Goal: Information Seeking & Learning: Check status

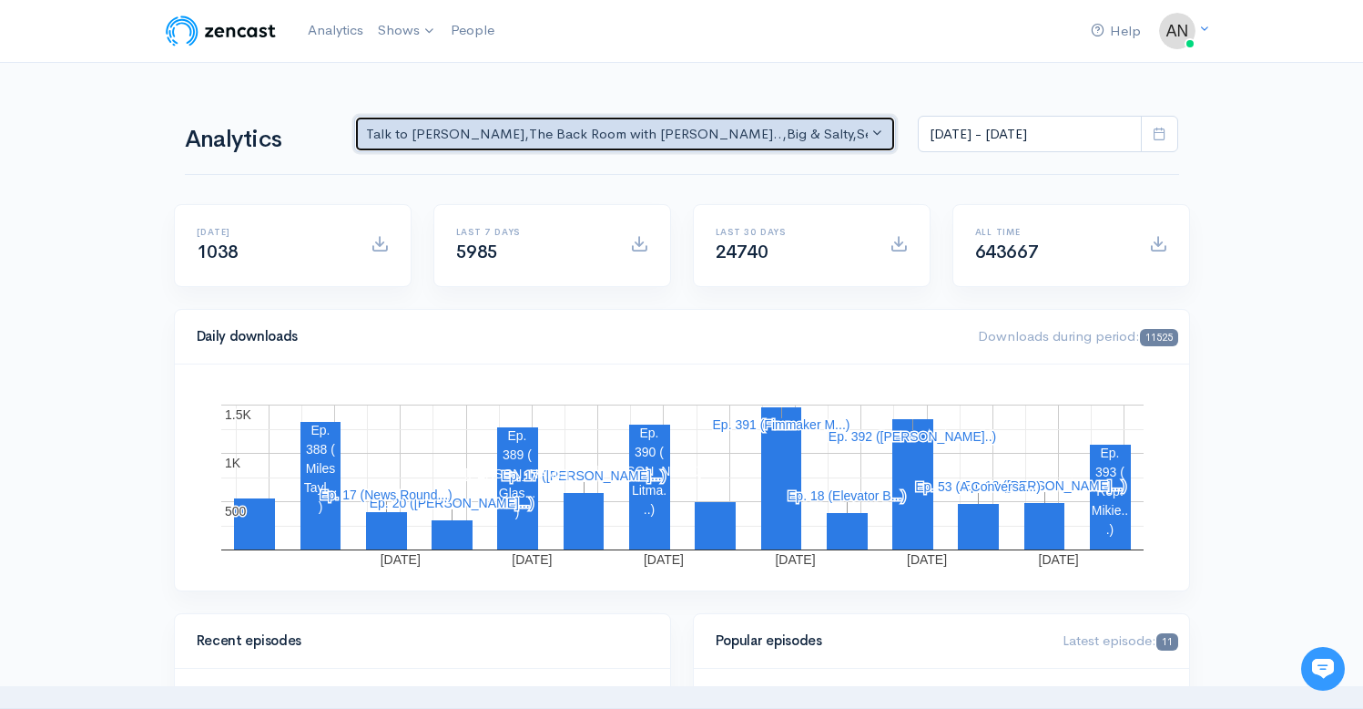
click at [772, 131] on div "Talk to [PERSON_NAME] , The Back Room with [PERSON_NAME].. , Big & Salty , Seri…" at bounding box center [617, 134] width 503 height 21
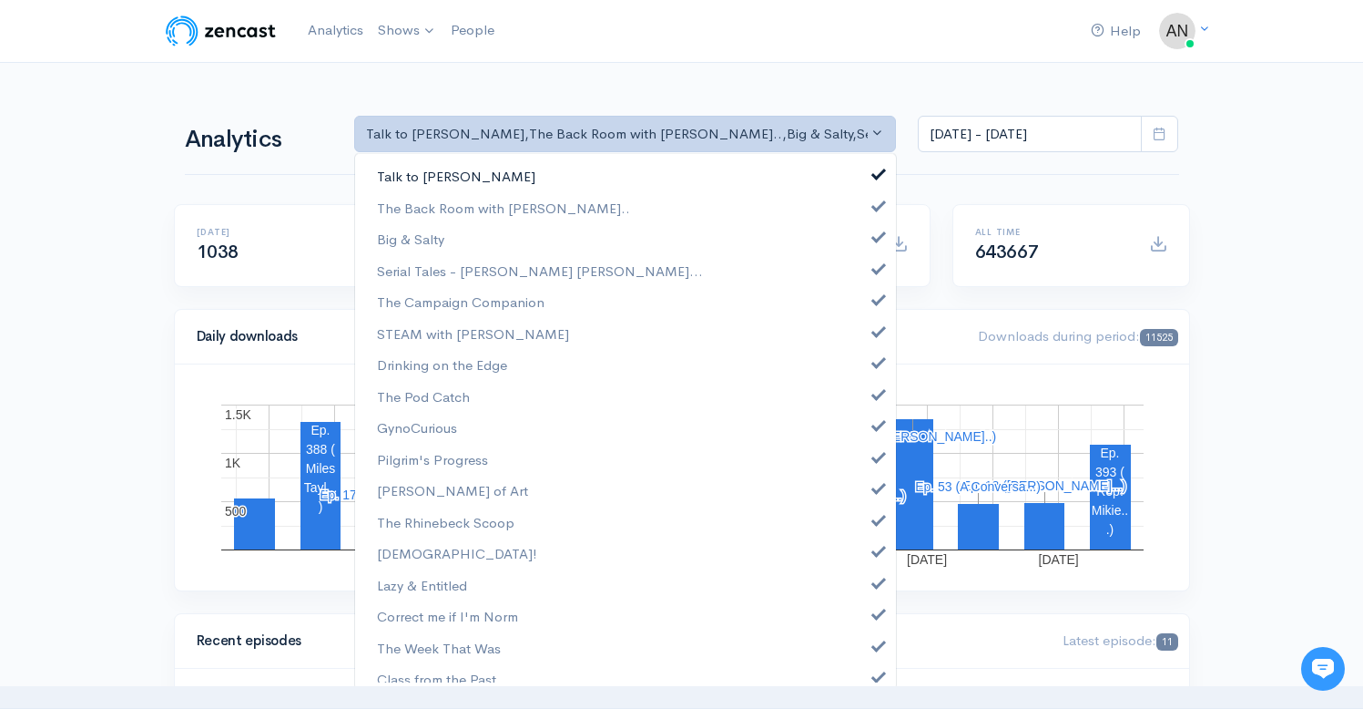
click at [875, 176] on span at bounding box center [878, 172] width 7 height 14
select select "10316"
click at [875, 234] on span at bounding box center [878, 235] width 7 height 14
click at [875, 261] on span at bounding box center [878, 267] width 7 height 14
click at [875, 298] on span at bounding box center [878, 298] width 7 height 14
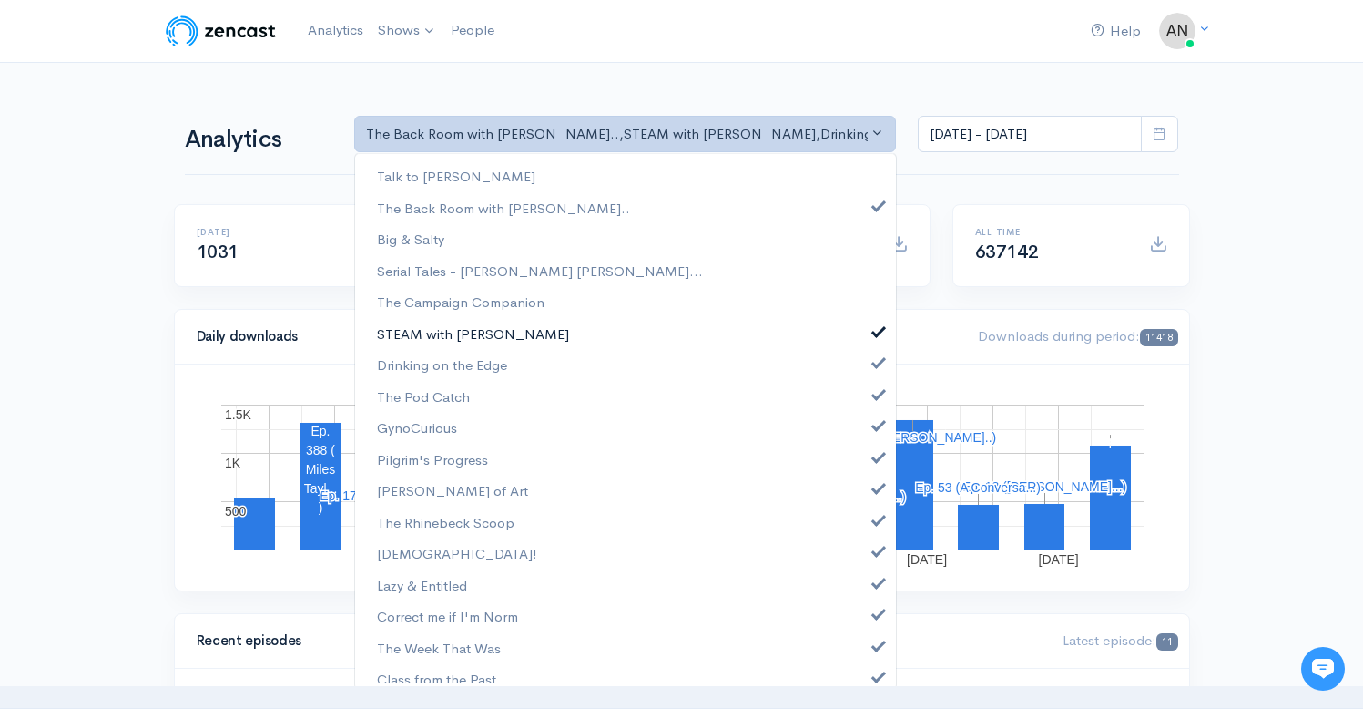
click at [875, 327] on span at bounding box center [878, 329] width 7 height 14
click at [875, 358] on span at bounding box center [878, 360] width 7 height 14
click at [875, 388] on span at bounding box center [878, 392] width 7 height 14
click at [864, 413] on link "GynoCurious" at bounding box center [625, 428] width 541 height 32
click at [875, 454] on span at bounding box center [878, 455] width 7 height 14
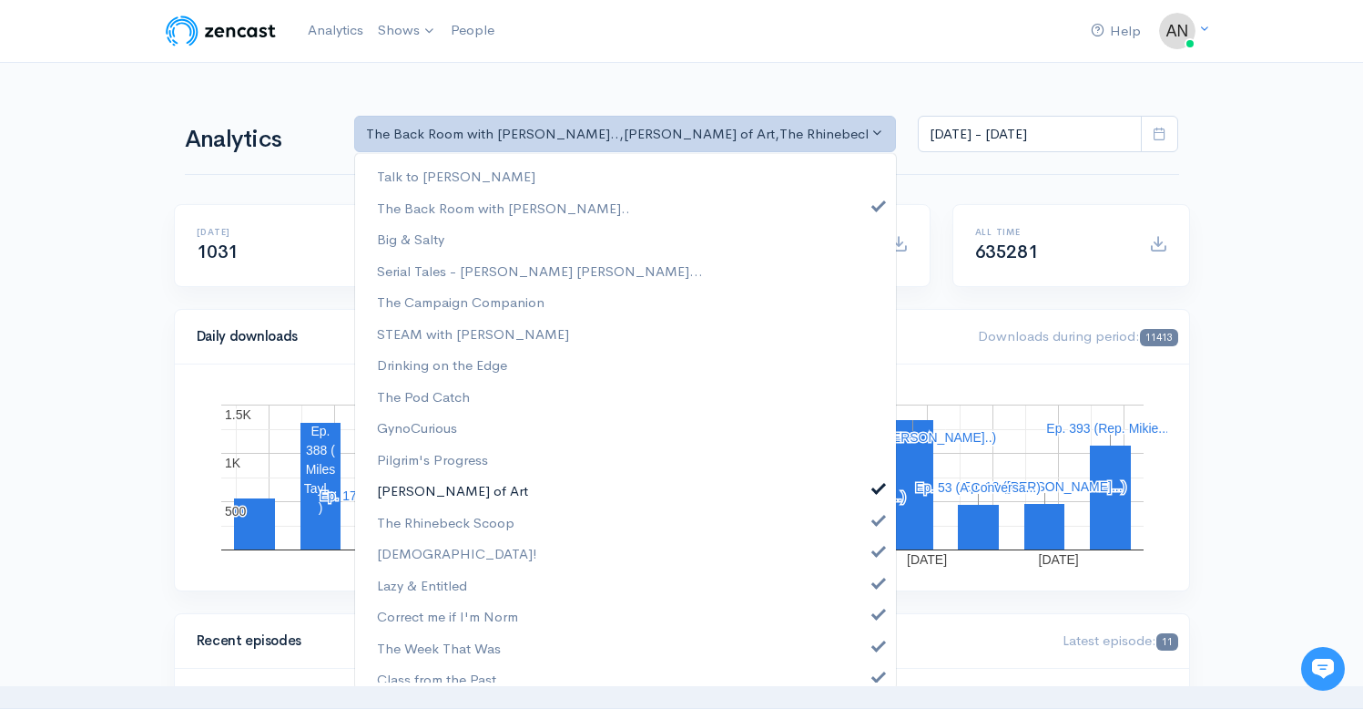
click at [865, 494] on link "[PERSON_NAME] of Art" at bounding box center [625, 490] width 541 height 32
click at [875, 515] on span at bounding box center [878, 518] width 7 height 14
click at [860, 549] on link "[DEMOGRAPHIC_DATA]!" at bounding box center [625, 553] width 541 height 32
click at [860, 579] on link "Lazy & Entitled" at bounding box center [625, 585] width 541 height 32
click at [861, 611] on link "Correct me if I'm Norm" at bounding box center [625, 616] width 541 height 32
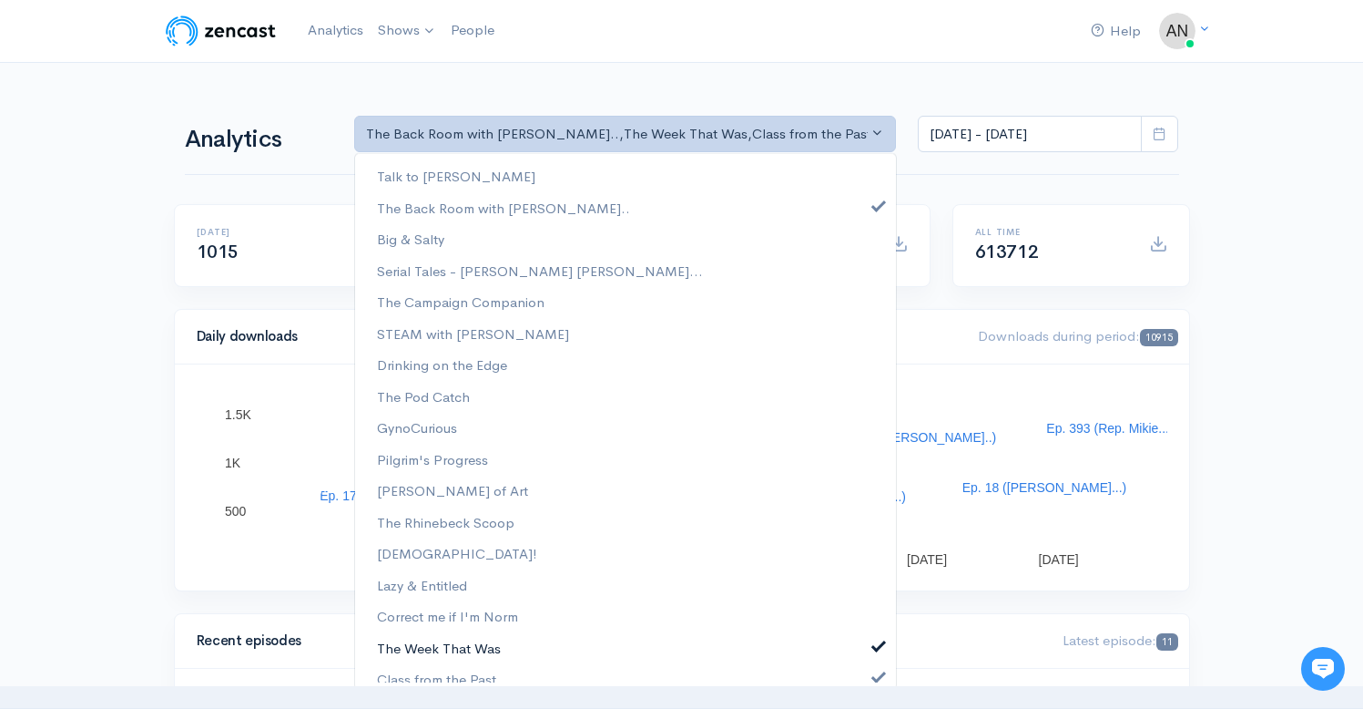
click at [875, 642] on span at bounding box center [878, 644] width 7 height 14
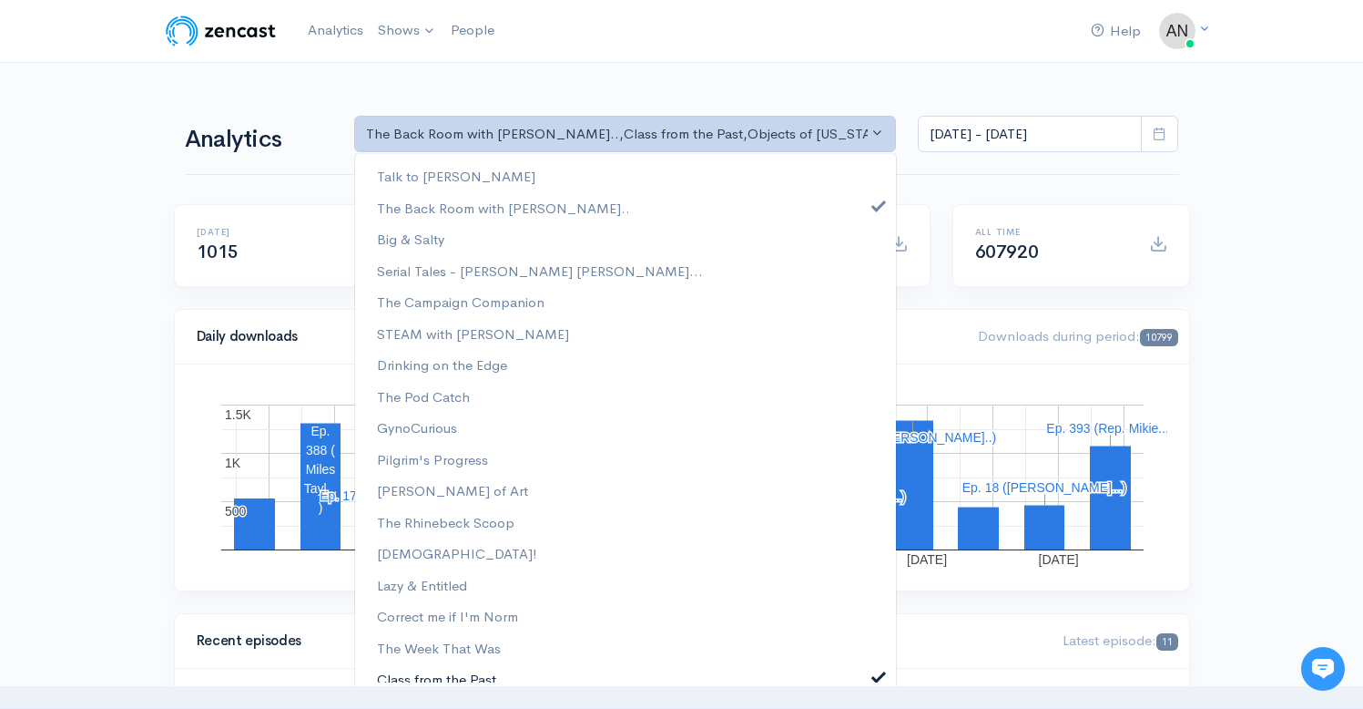
click at [875, 675] on span at bounding box center [878, 675] width 7 height 14
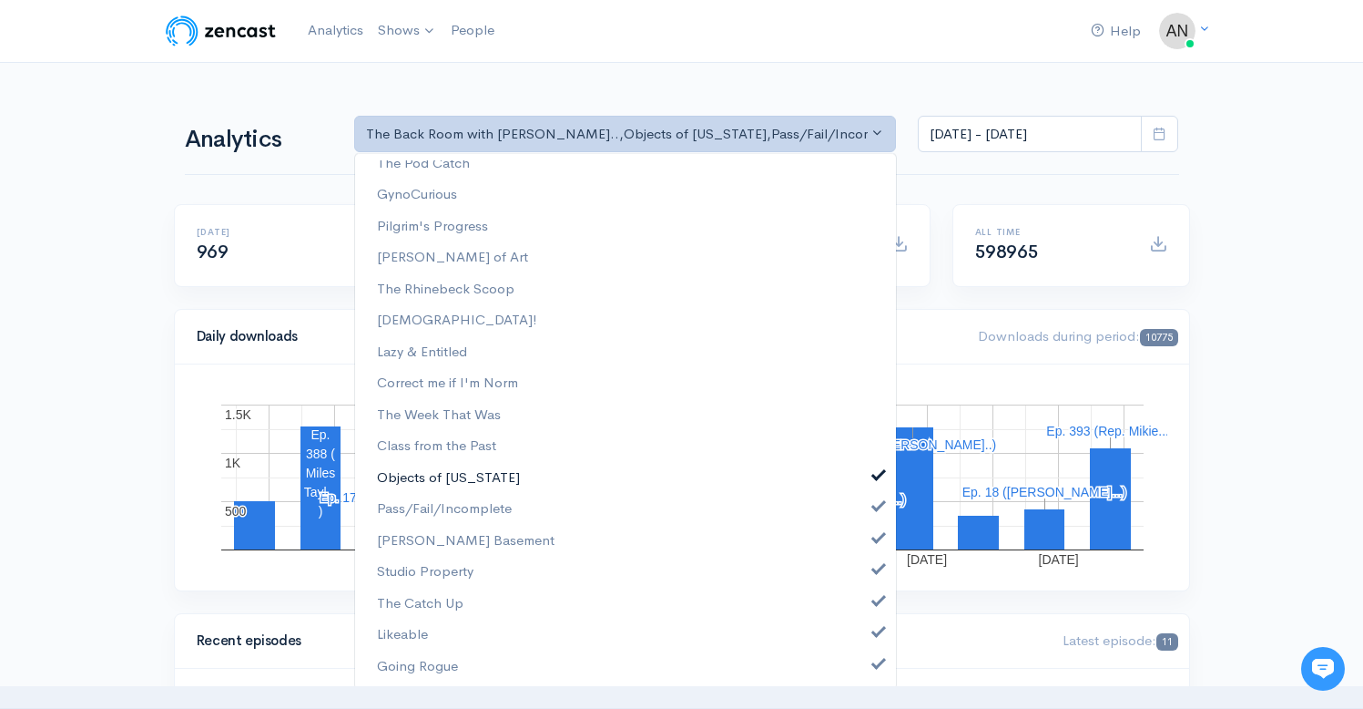
click at [875, 478] on span at bounding box center [878, 473] width 7 height 14
click at [875, 502] on span at bounding box center [878, 504] width 7 height 14
click at [863, 527] on link "[PERSON_NAME] Basement" at bounding box center [625, 541] width 541 height 32
click at [875, 563] on span at bounding box center [878, 567] width 7 height 14
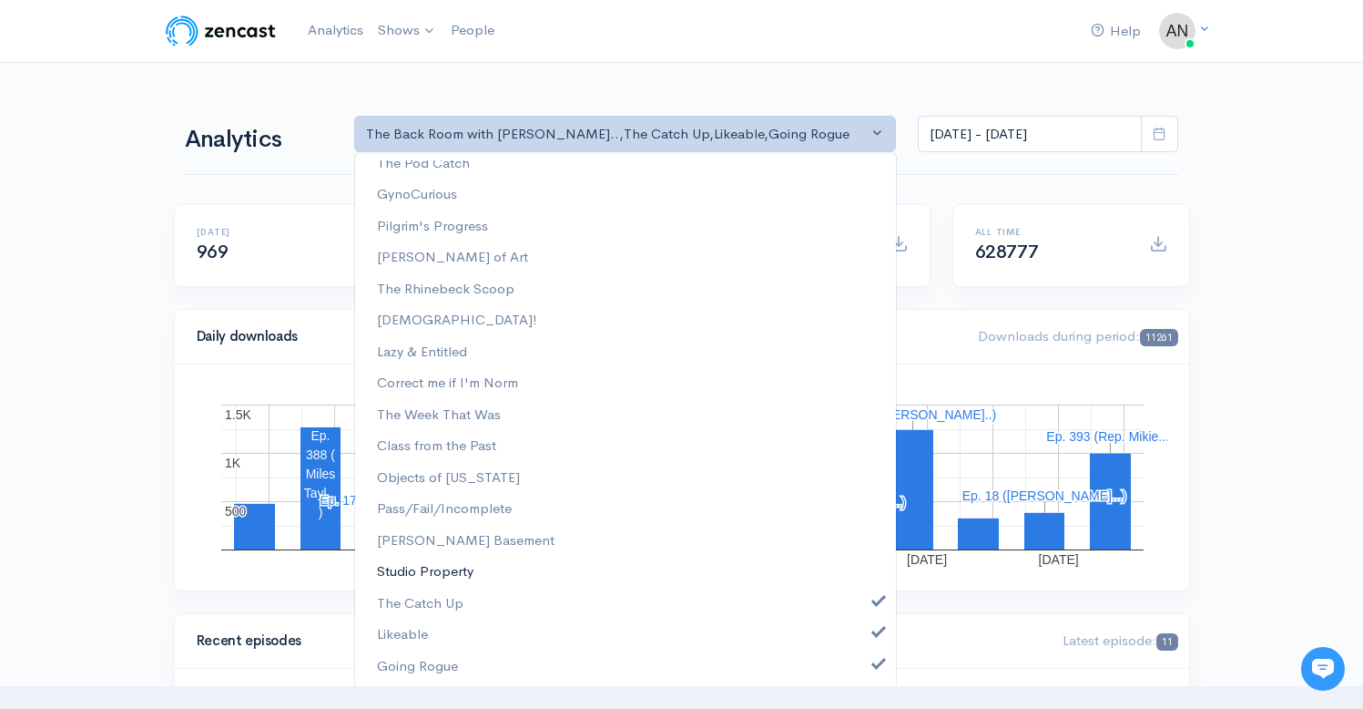
click at [867, 587] on link "Studio Property" at bounding box center [625, 572] width 541 height 32
click at [867, 638] on link "Likeable" at bounding box center [625, 634] width 541 height 32
click at [864, 591] on link "The Catch Up" at bounding box center [625, 603] width 541 height 32
click at [875, 568] on span at bounding box center [878, 567] width 7 height 14
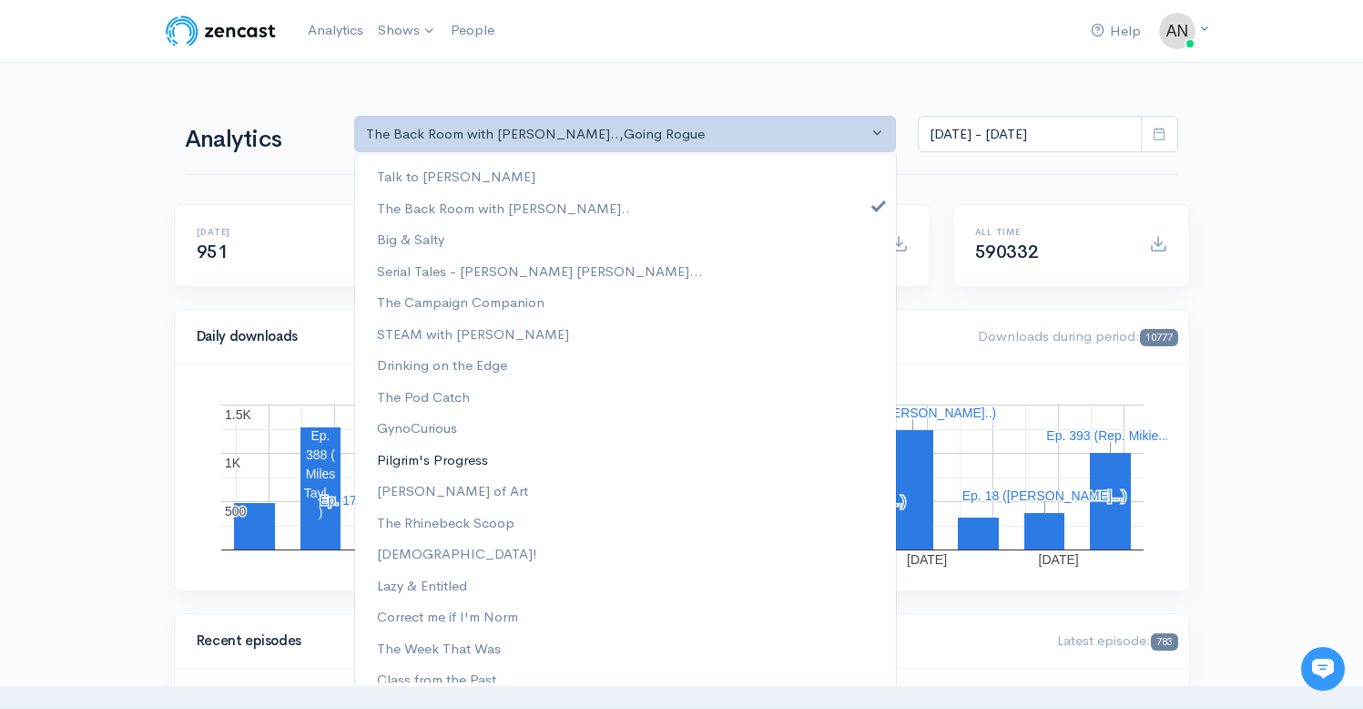
scroll to position [233, 0]
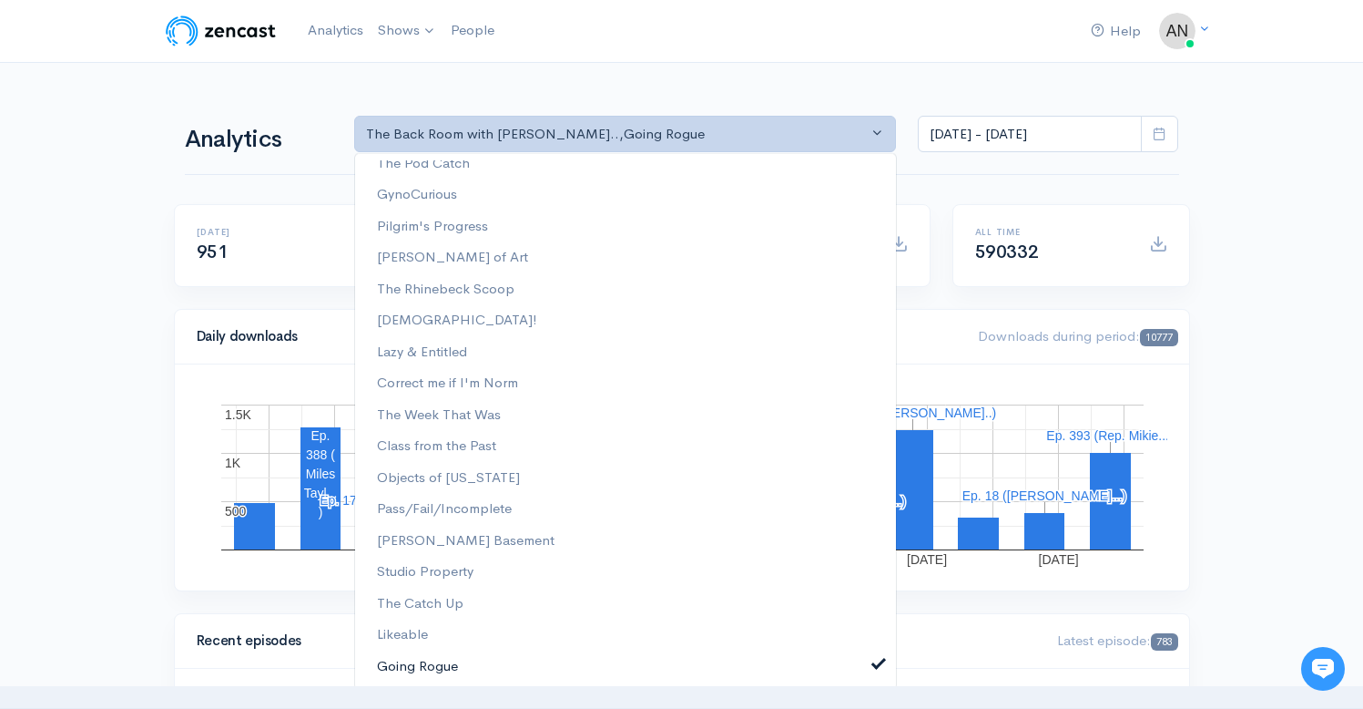
click at [875, 665] on span at bounding box center [878, 662] width 7 height 14
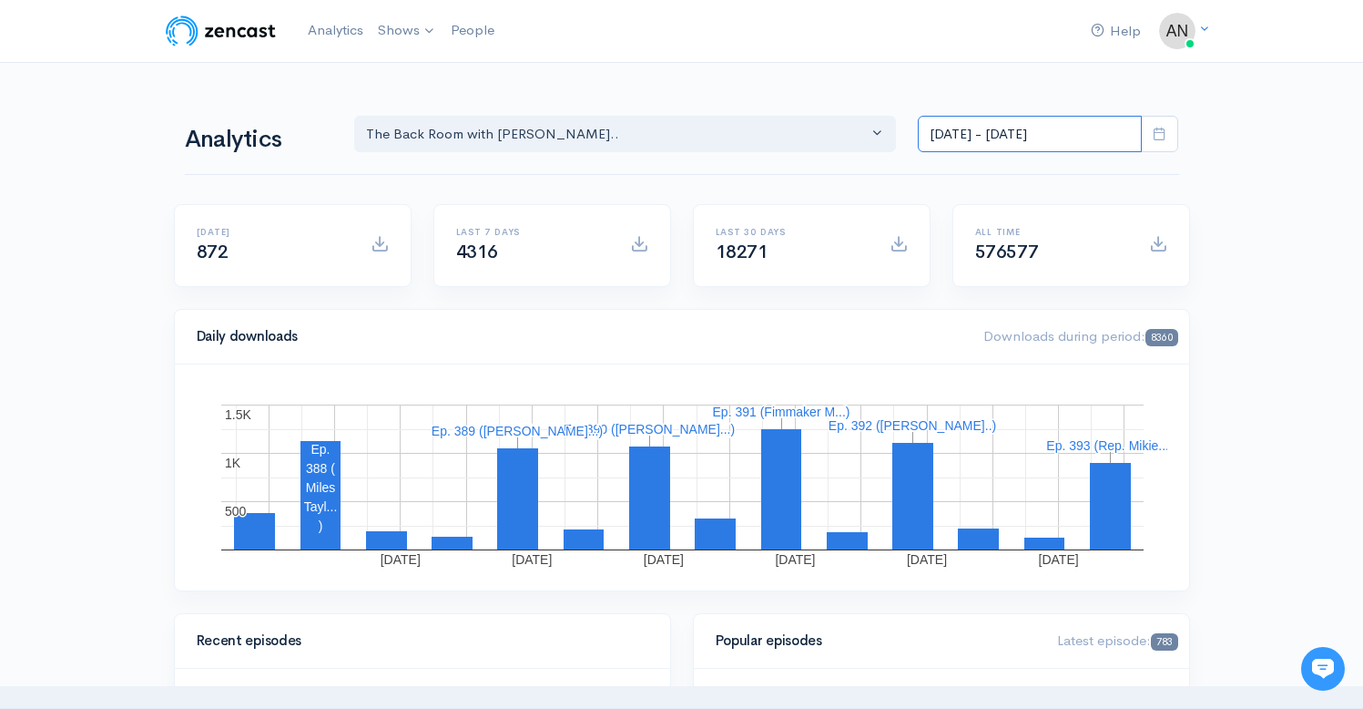
click at [1026, 135] on input "[DATE] - [DATE]" at bounding box center [1030, 134] width 224 height 37
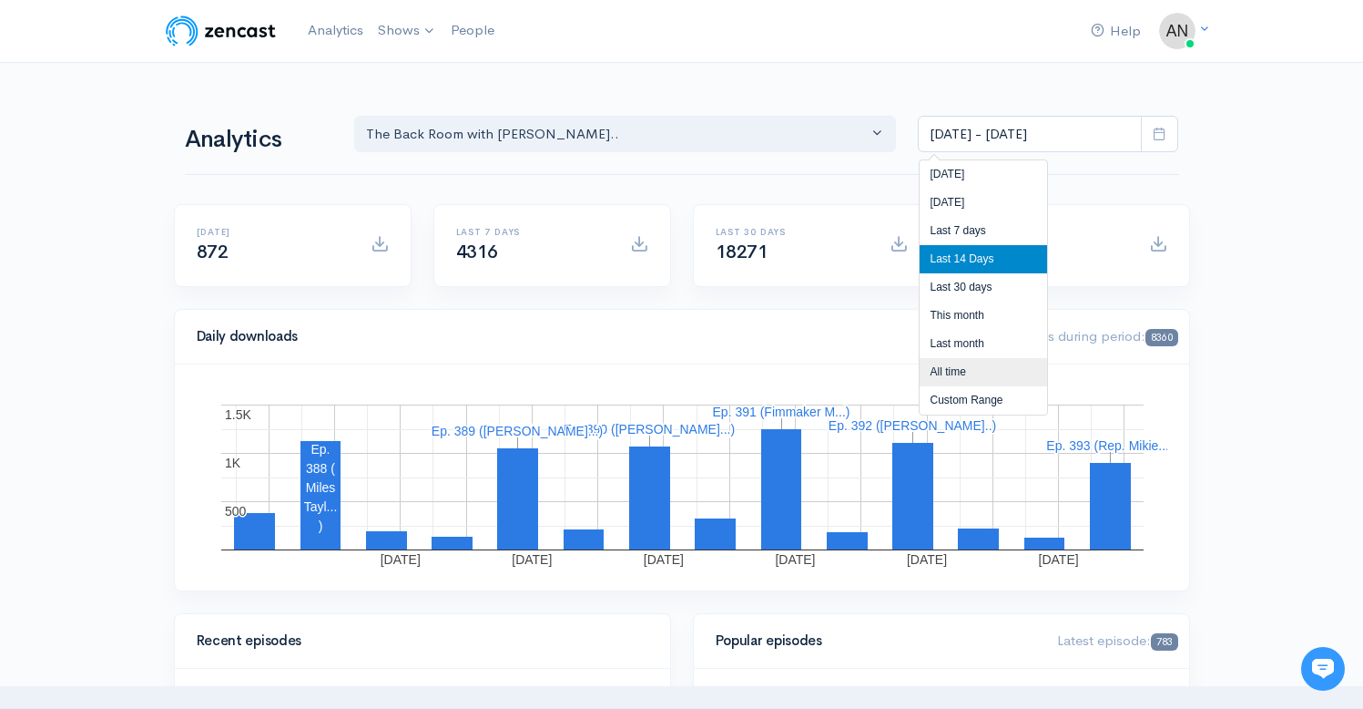
click at [946, 371] on li "All time" at bounding box center [983, 372] width 127 height 28
type input "[DATE] - [DATE]"
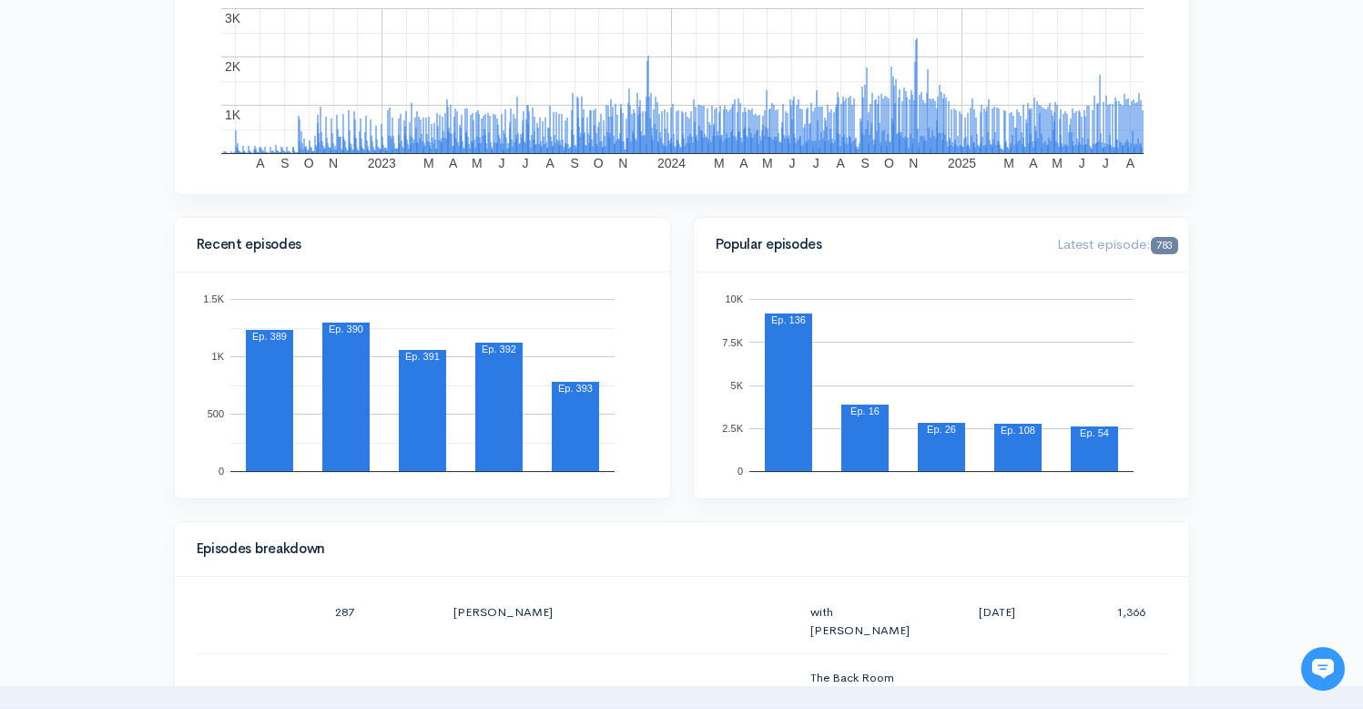
scroll to position [4, 0]
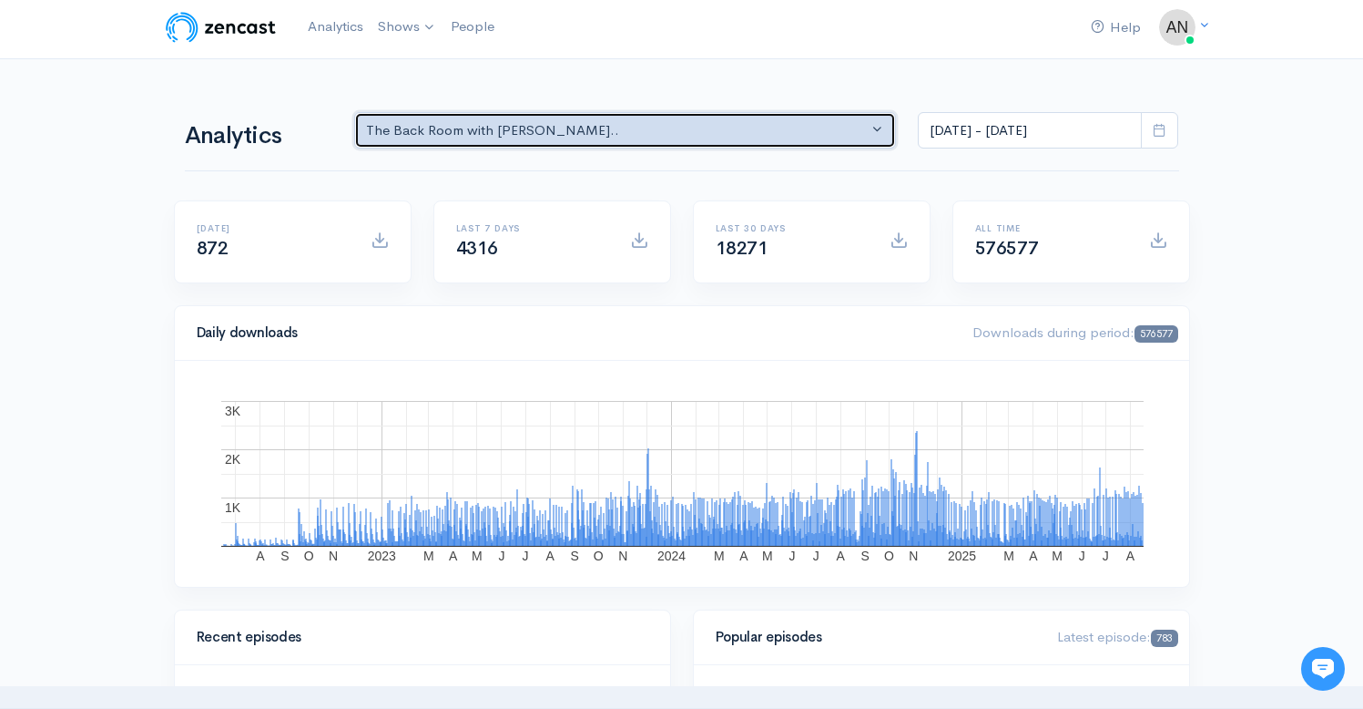
click at [747, 134] on div "The Back Room with [PERSON_NAME].." at bounding box center [617, 130] width 503 height 21
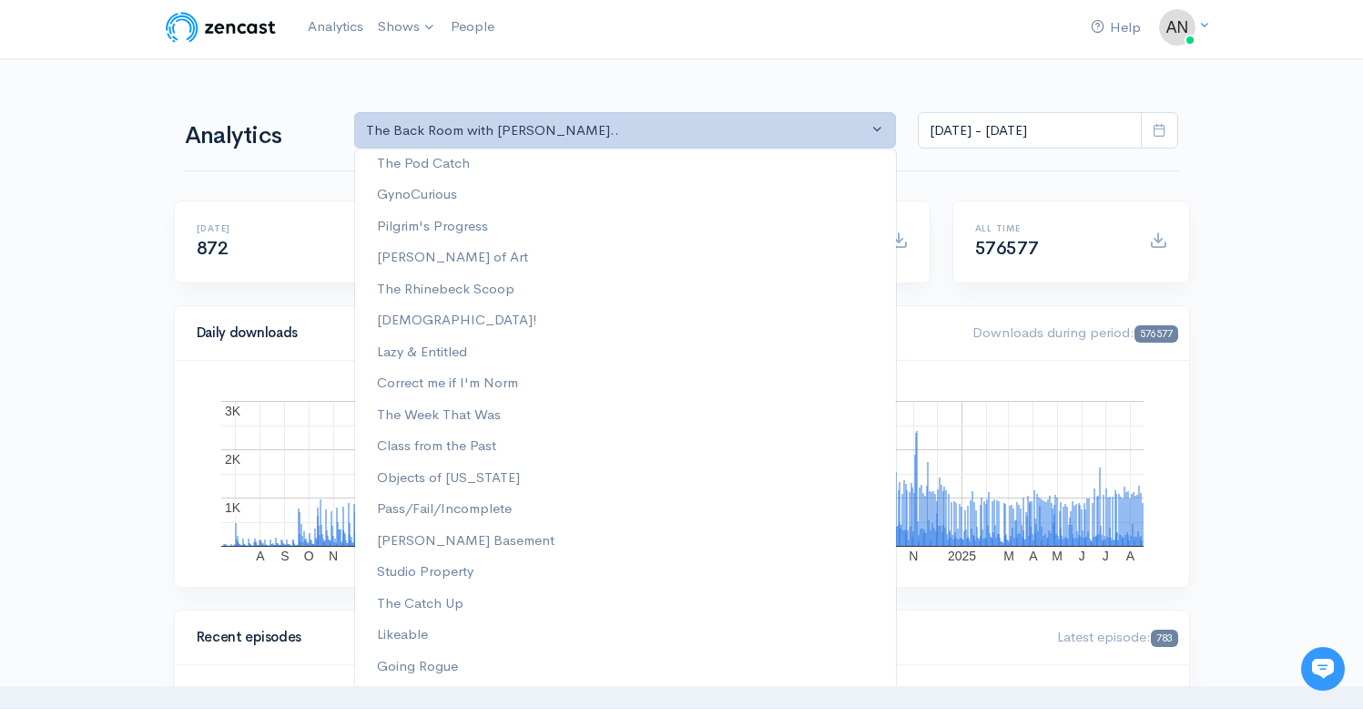
scroll to position [0, 0]
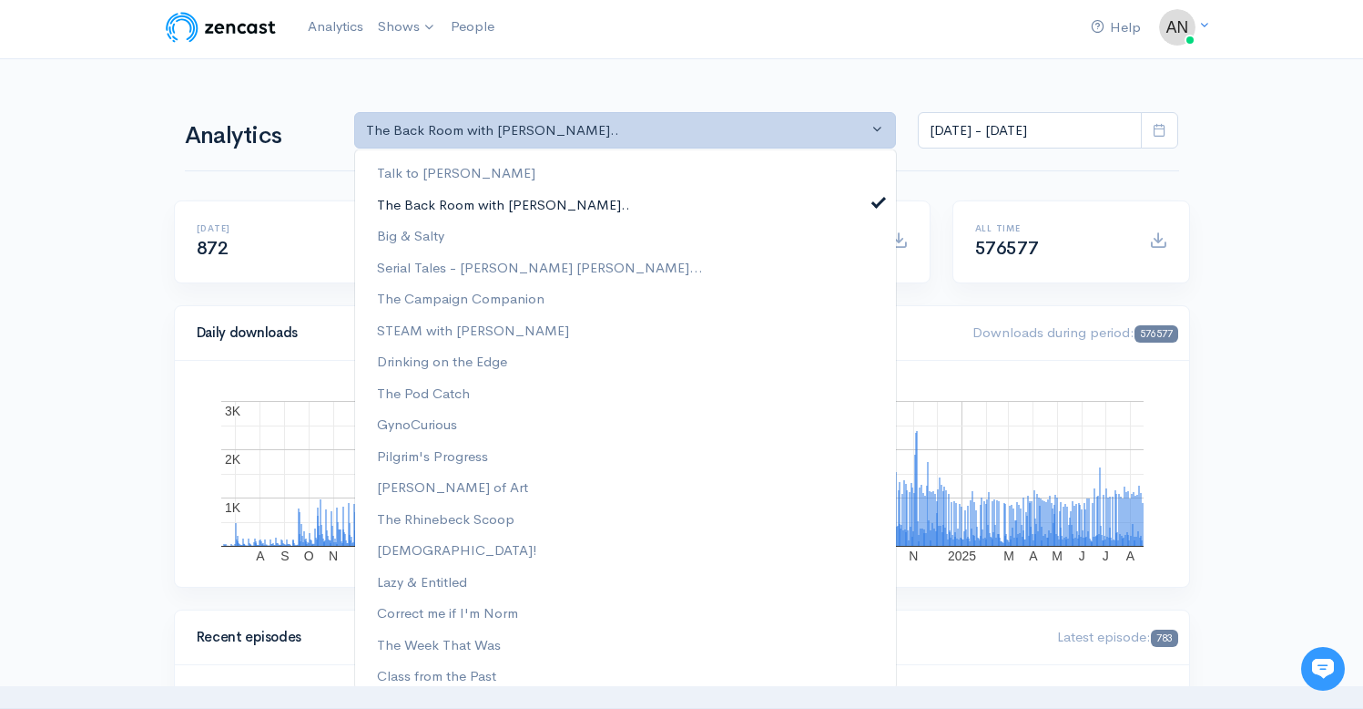
click at [875, 201] on span at bounding box center [878, 200] width 7 height 14
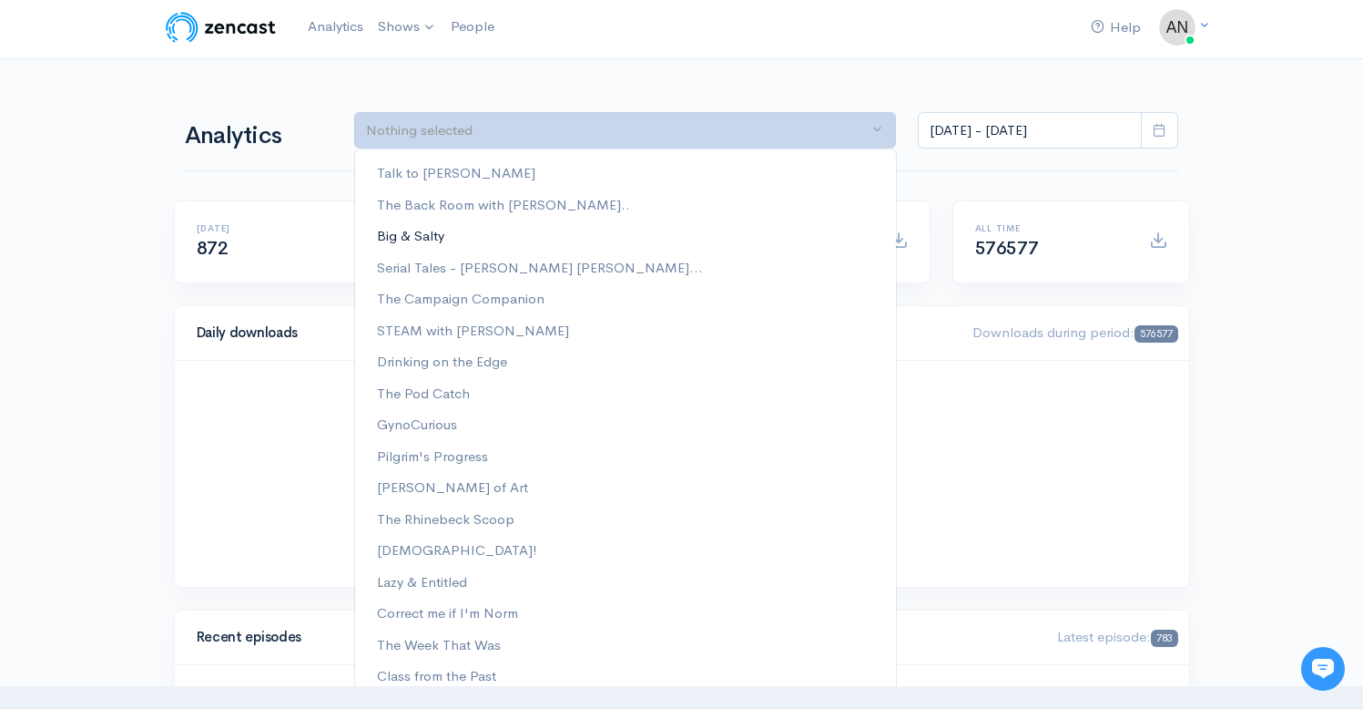
scroll to position [229, 0]
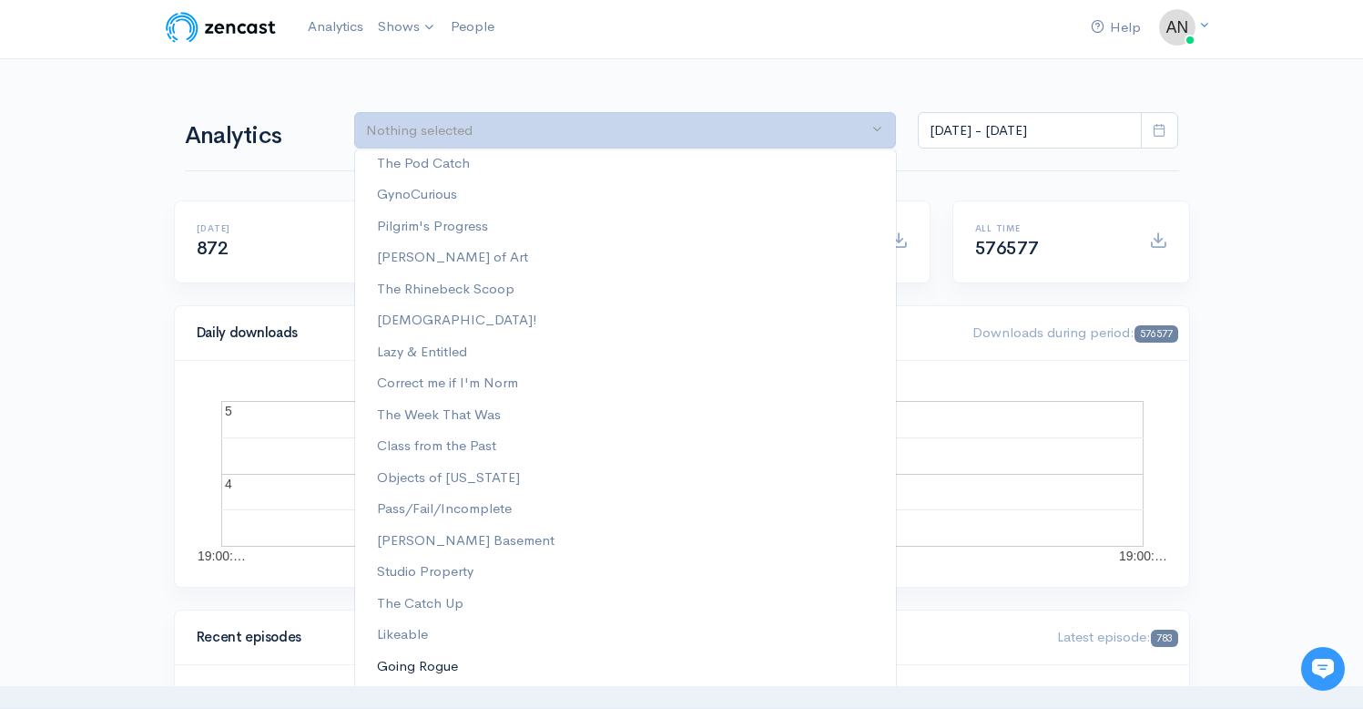
click at [424, 672] on span "Going Rogue" at bounding box center [417, 666] width 81 height 21
select select "15466"
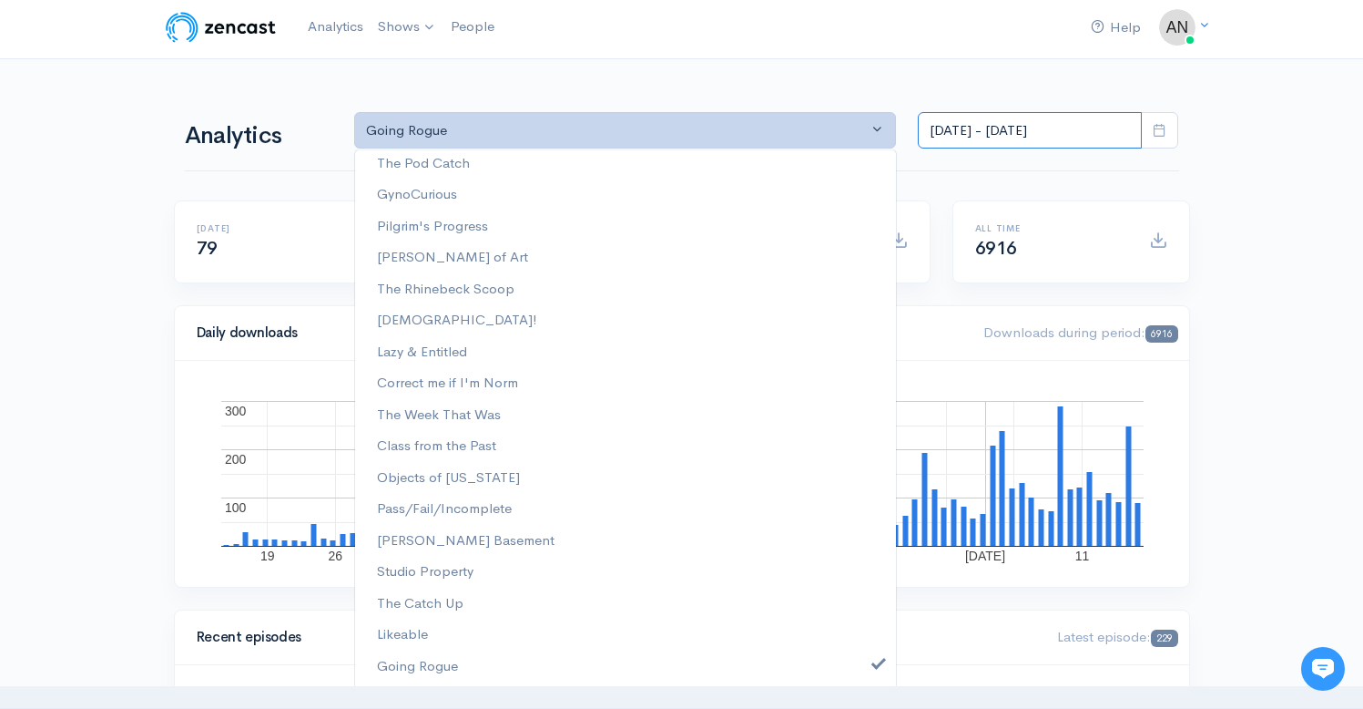
click at [995, 127] on input "[DATE] - [DATE]" at bounding box center [1030, 130] width 224 height 37
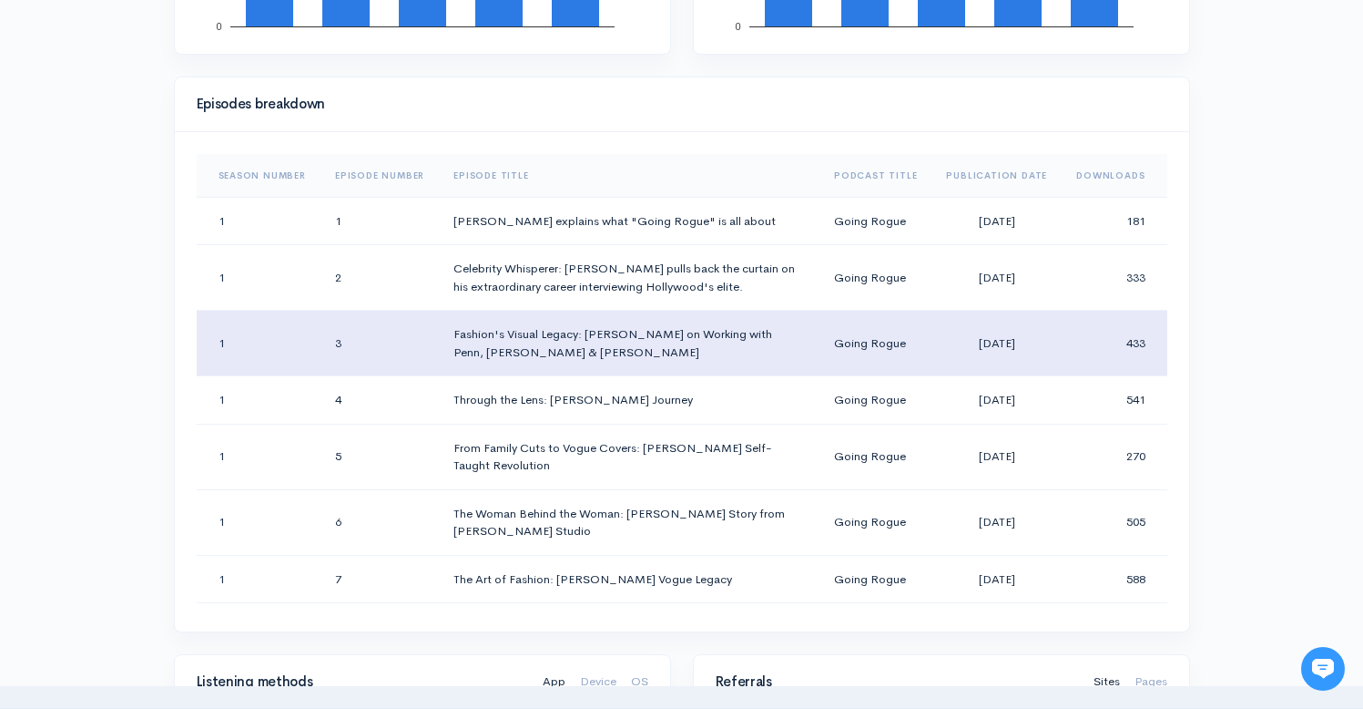
scroll to position [573, 0]
